Goal: Task Accomplishment & Management: Manage account settings

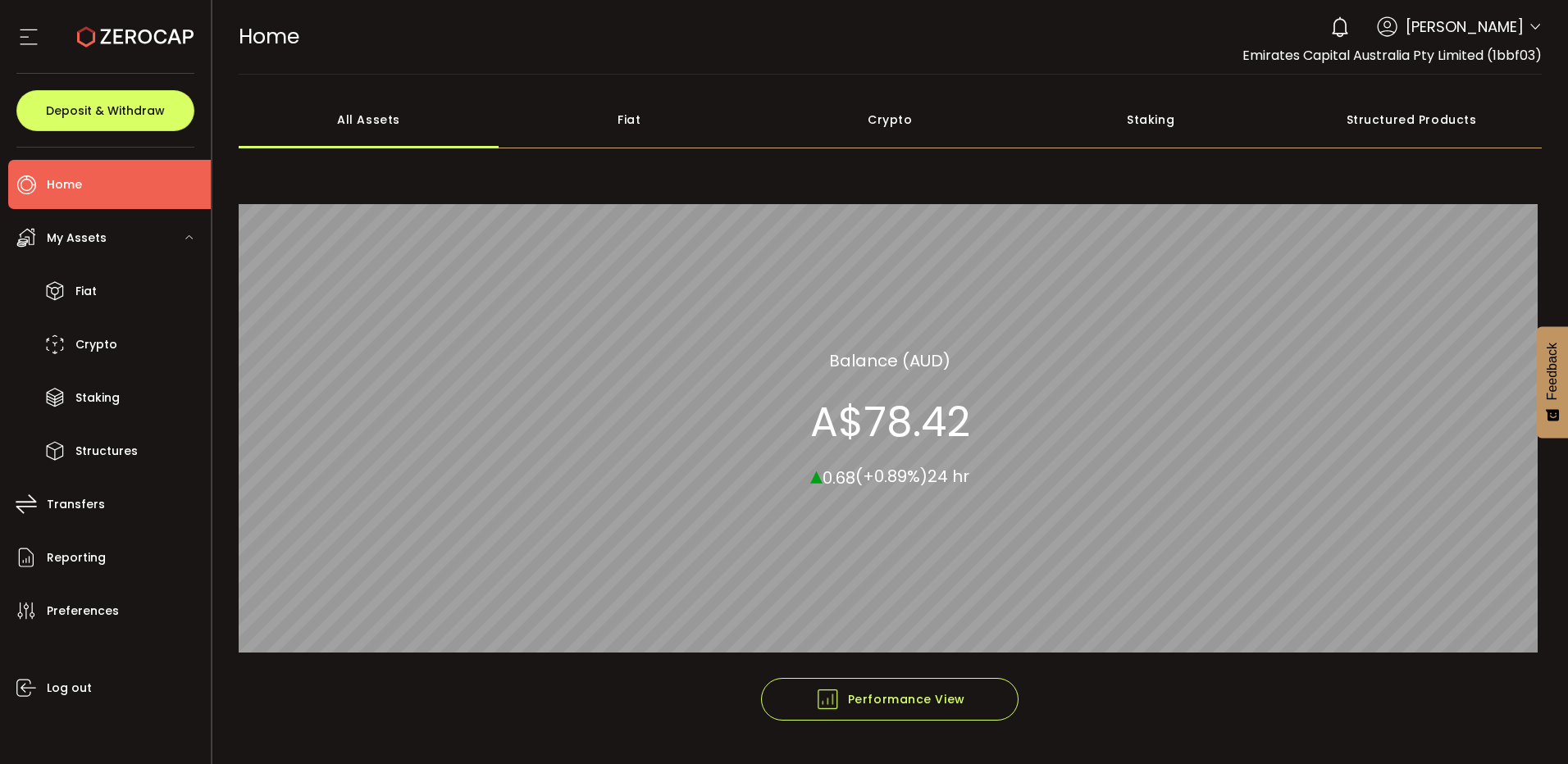
scroll to position [44, 0]
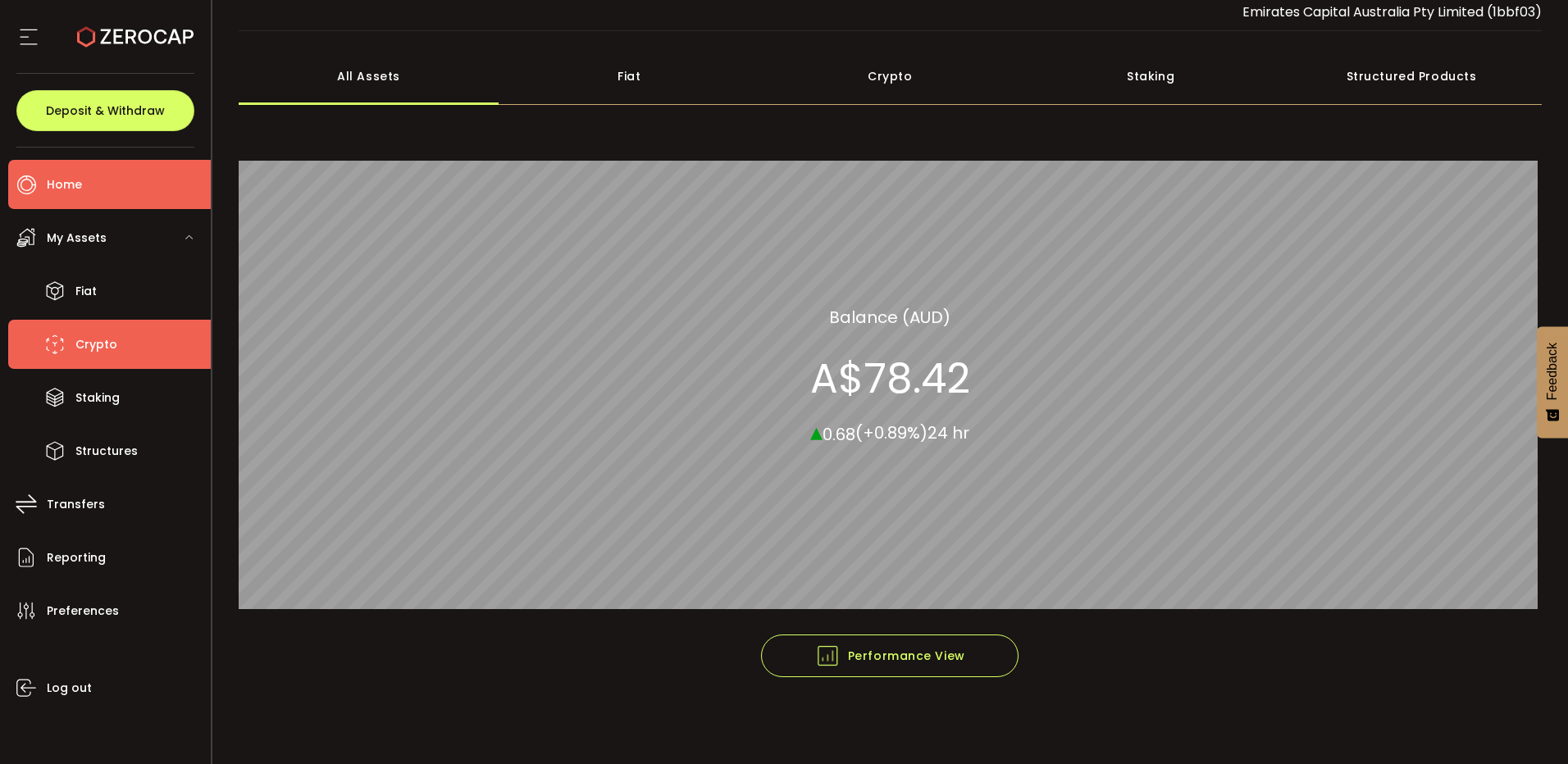
click at [99, 343] on span "Crypto" at bounding box center [96, 345] width 42 height 24
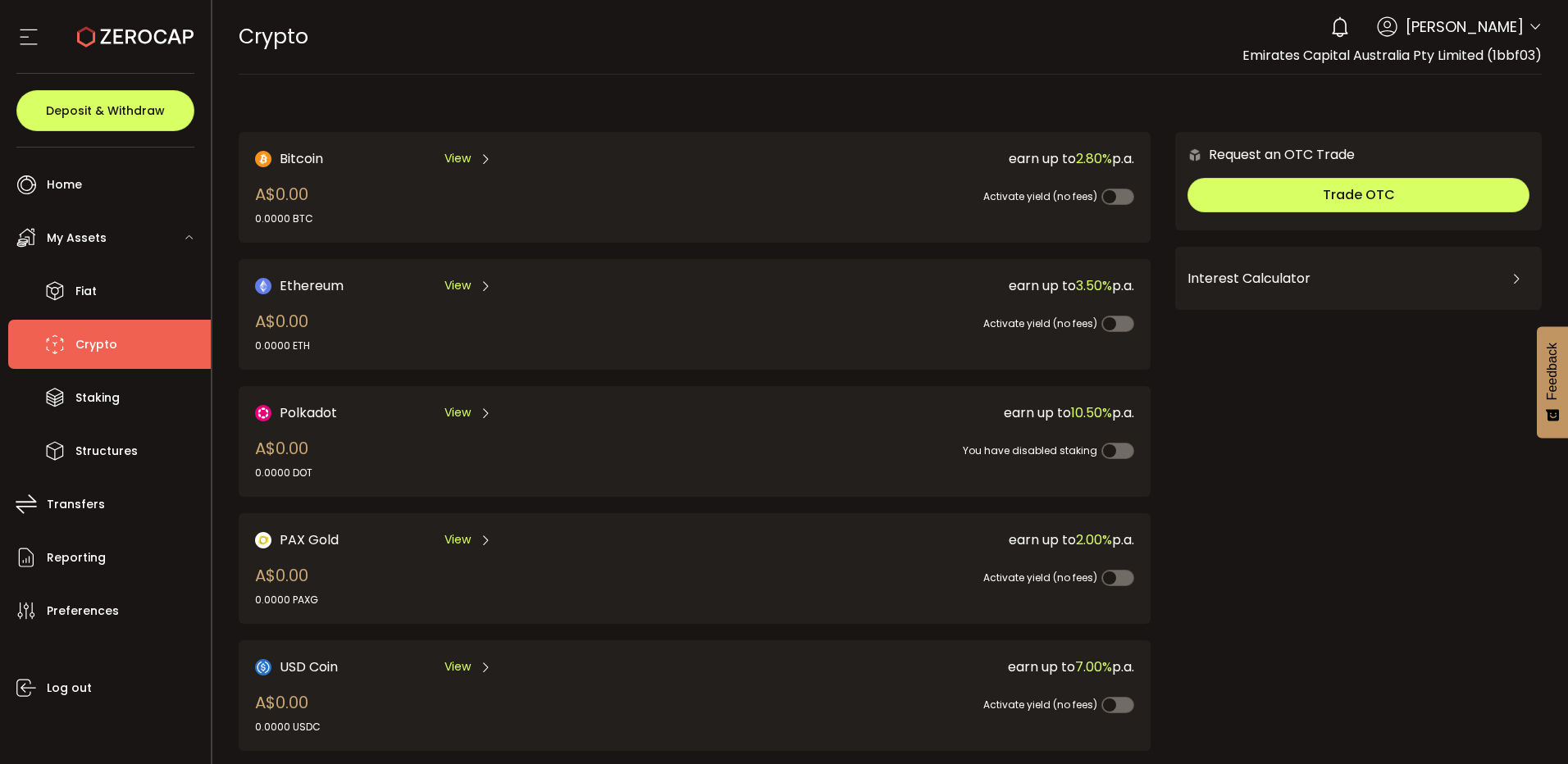
click at [1511, 24] on span "[PERSON_NAME]" at bounding box center [1464, 26] width 118 height 22
click at [1554, 27] on header "PDF is being processed and will download to your computer CRYPTO Buy Power A$0.…" at bounding box center [890, 37] width 1356 height 75
click at [1520, 23] on div "0 [PERSON_NAME] Account Emirates Capital Australia Pty Limited (1bbf03) Prefere…" at bounding box center [1431, 27] width 220 height 37
click at [1528, 26] on icon at bounding box center [1534, 27] width 13 height 13
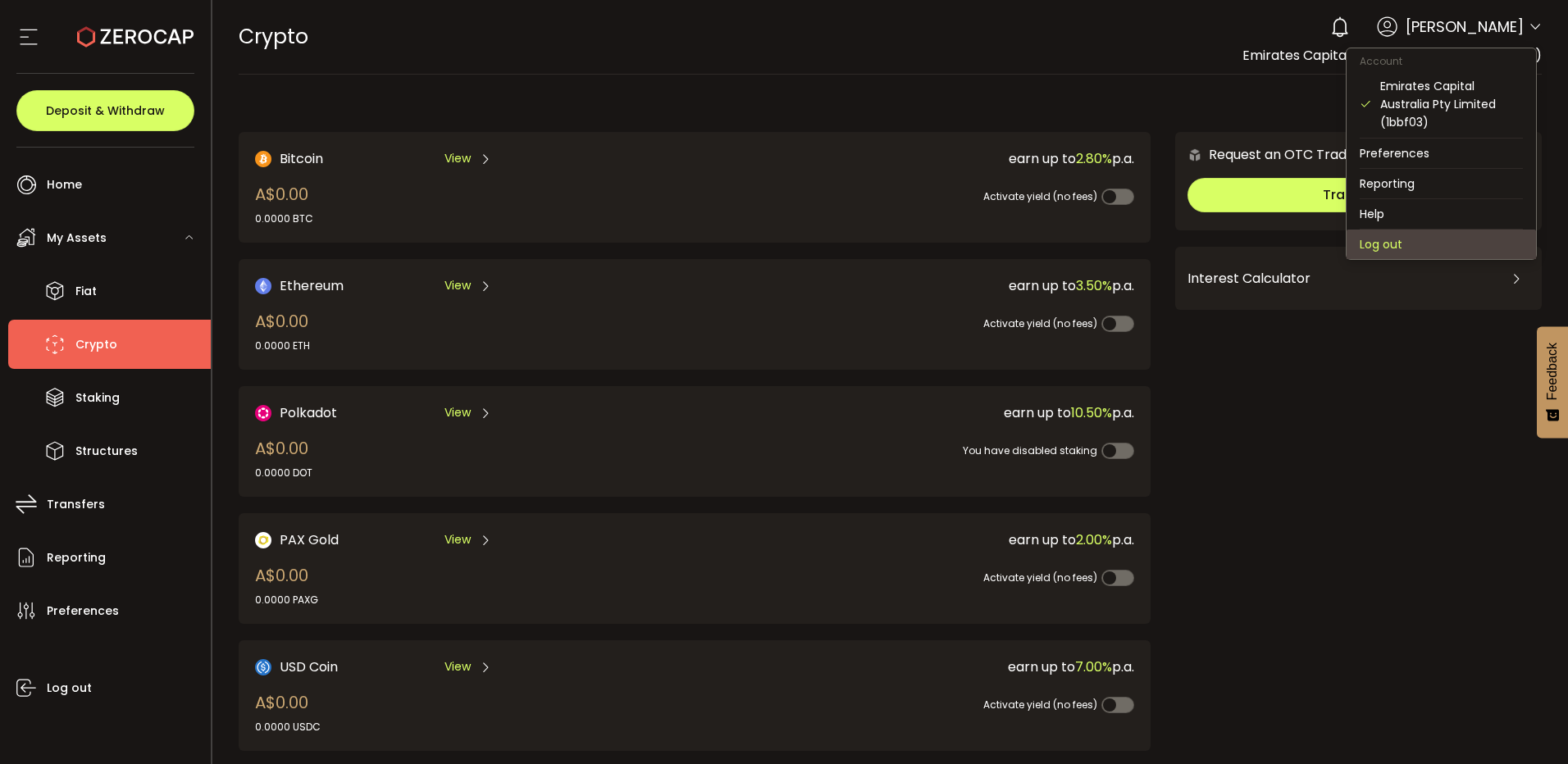
click at [1396, 248] on li "Log out" at bounding box center [1441, 244] width 190 height 29
